Goal: Obtain resource: Download file/media

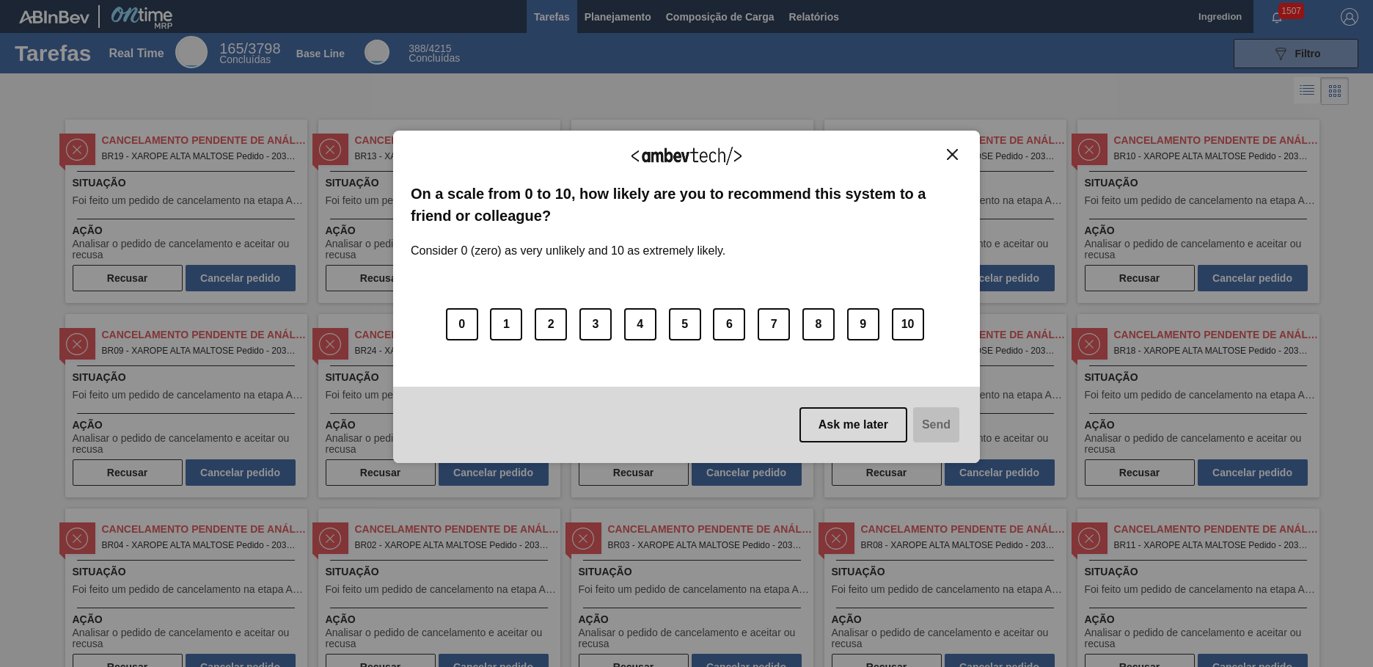
click at [952, 154] on img "Close" at bounding box center [952, 154] width 11 height 11
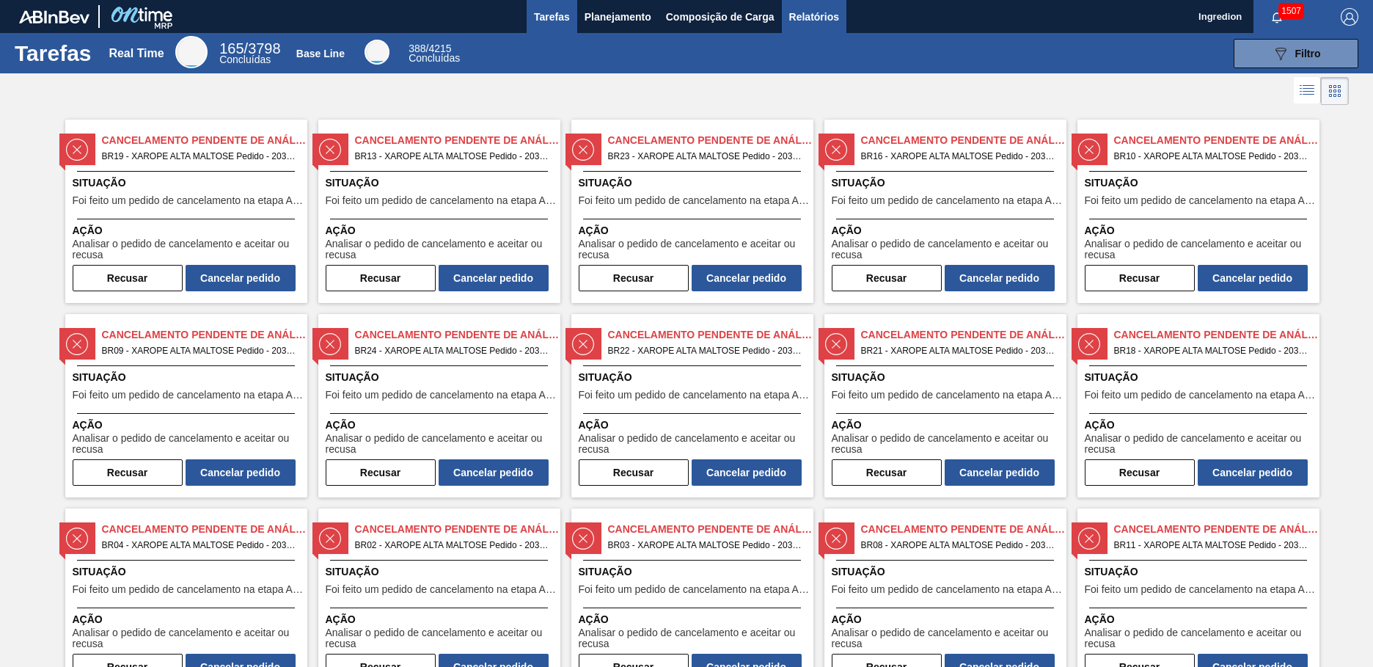
click at [813, 16] on span "Relatórios" at bounding box center [814, 17] width 50 height 18
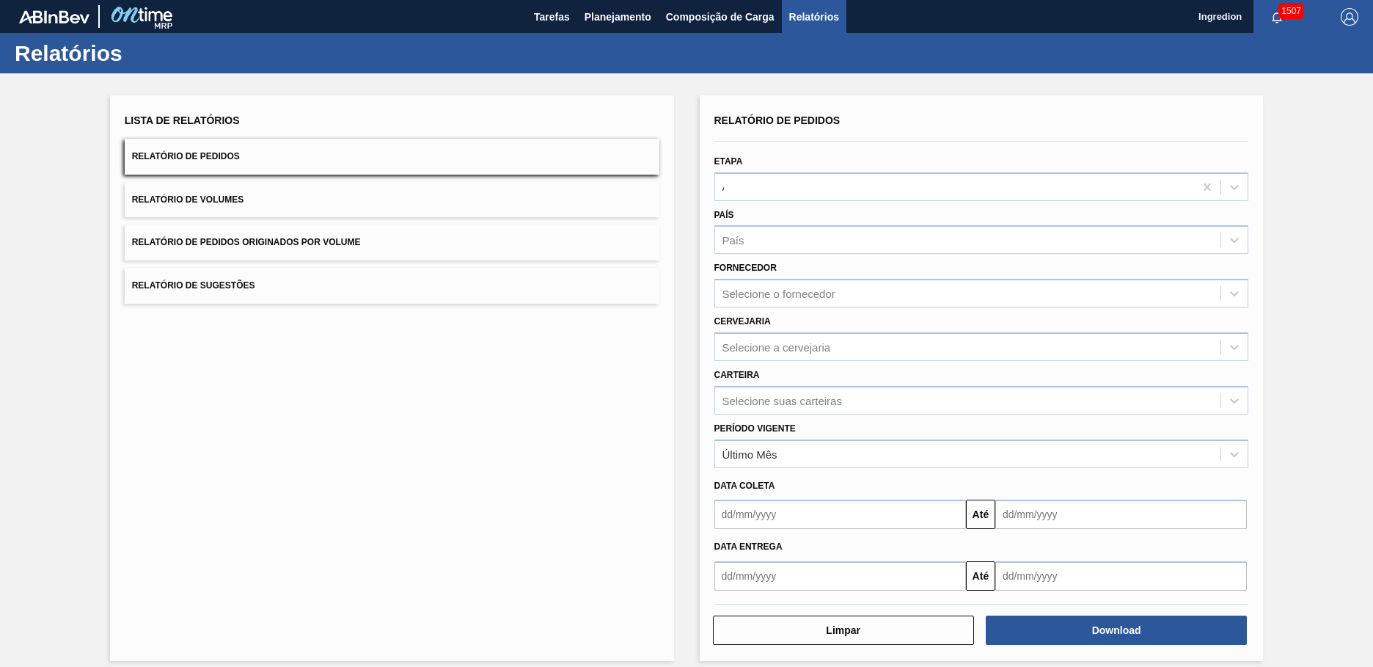
type input "Aguardando Faturamento"
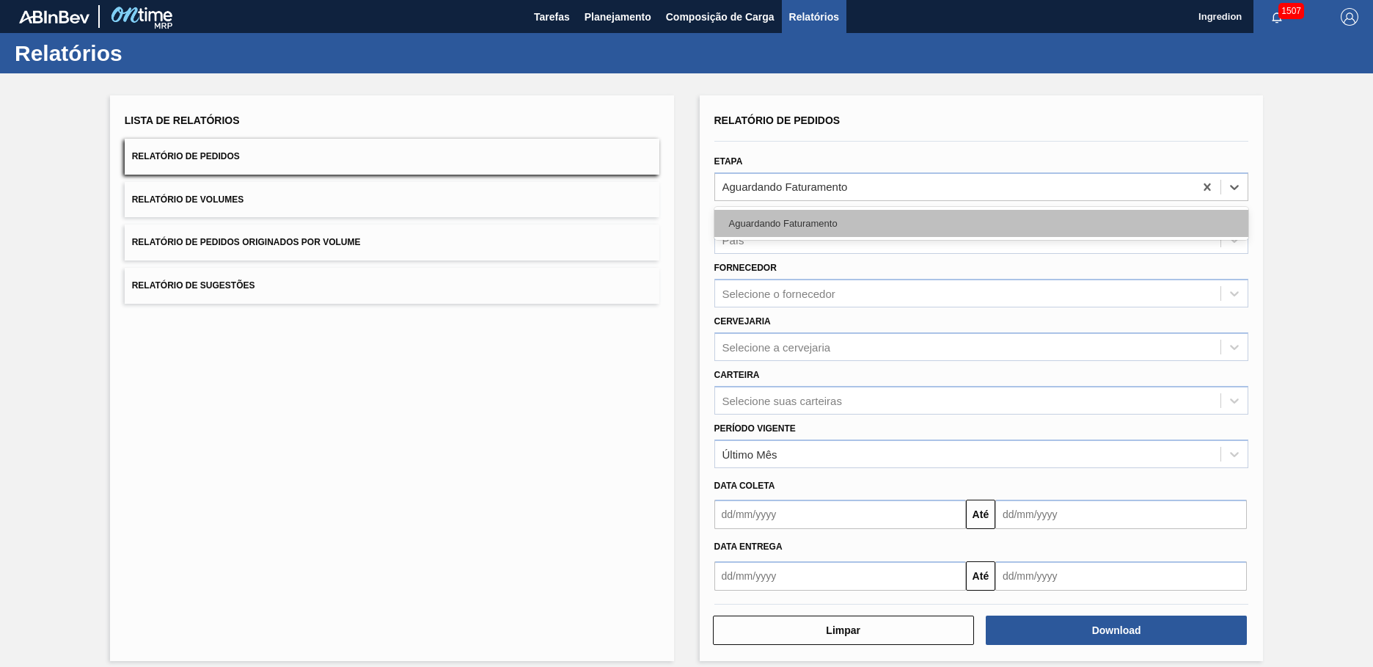
click at [979, 223] on div "Aguardando Faturamento" at bounding box center [981, 223] width 535 height 27
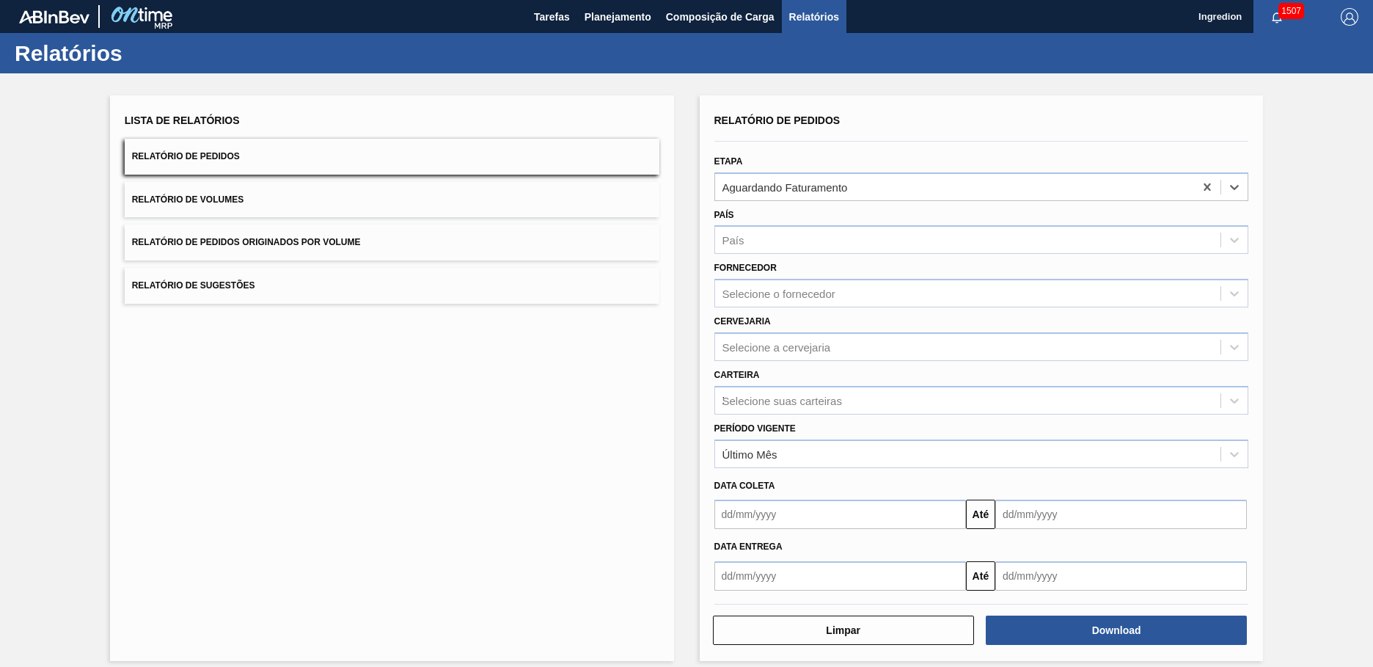
type input "Xarope"
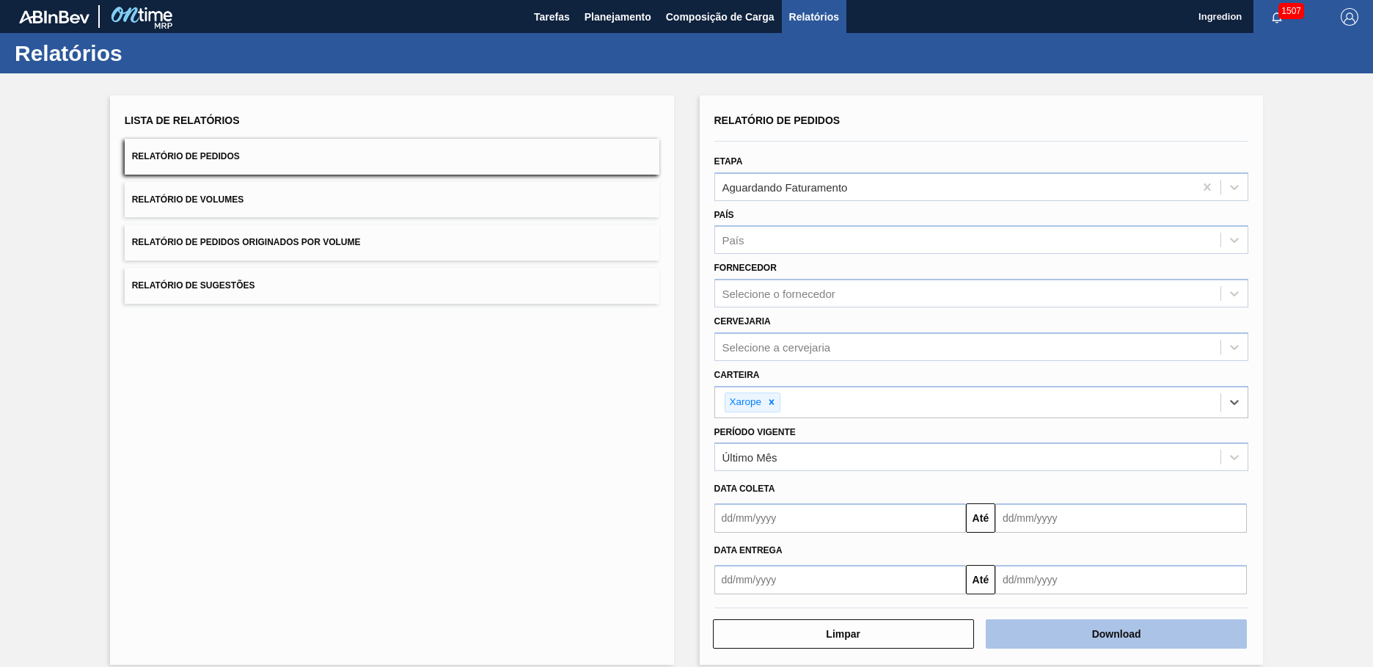
click at [1114, 634] on button "Download" at bounding box center [1116, 633] width 261 height 29
